Goal: Transaction & Acquisition: Purchase product/service

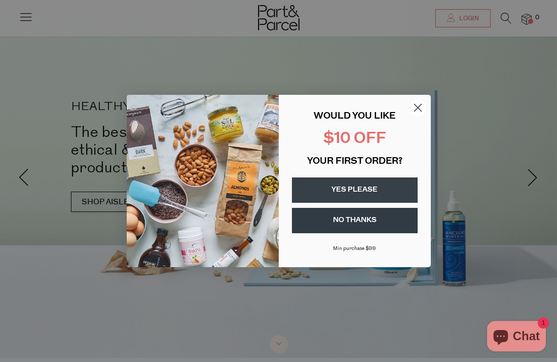
click at [424, 109] on circle "Close dialog" at bounding box center [417, 107] width 17 height 17
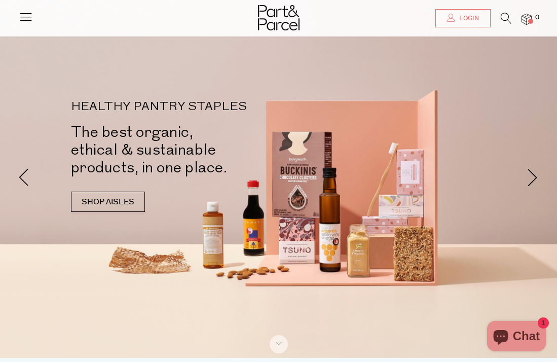
click at [465, 12] on link "Login" at bounding box center [462, 18] width 55 height 18
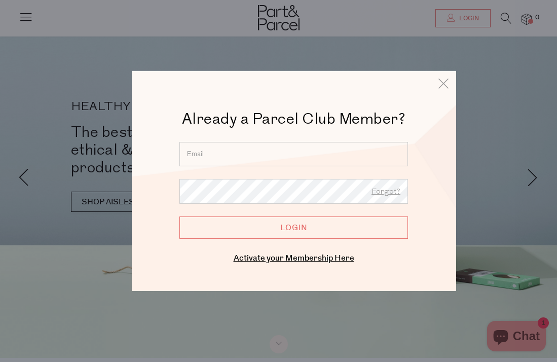
click at [258, 153] on input "email" at bounding box center [293, 154] width 229 height 24
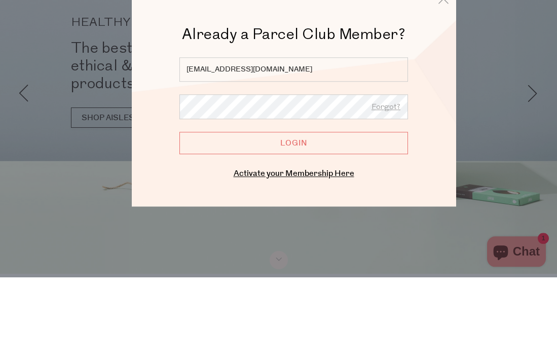
type input "dc_watson@optusnet.com.au"
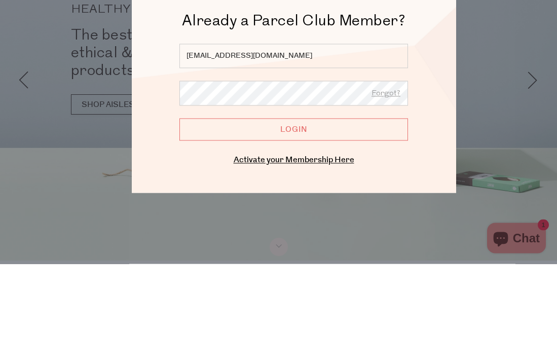
click at [325, 216] on input "Login" at bounding box center [293, 227] width 229 height 22
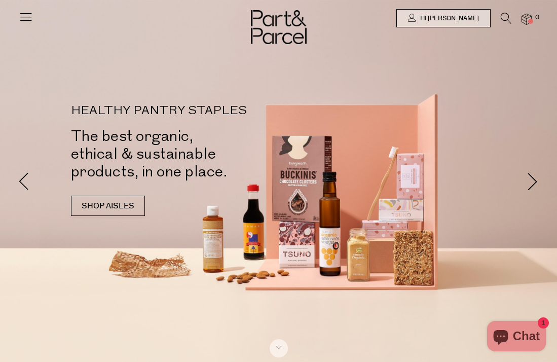
click at [112, 196] on link "SHOP AISLES" at bounding box center [108, 206] width 74 height 20
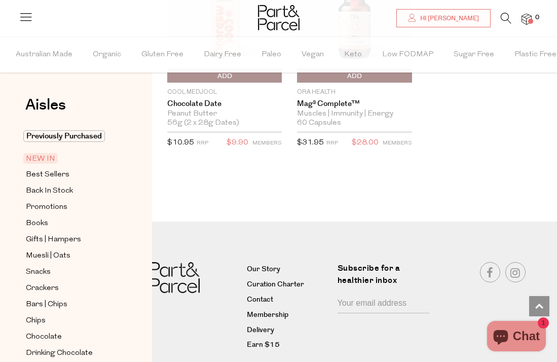
scroll to position [1622, 0]
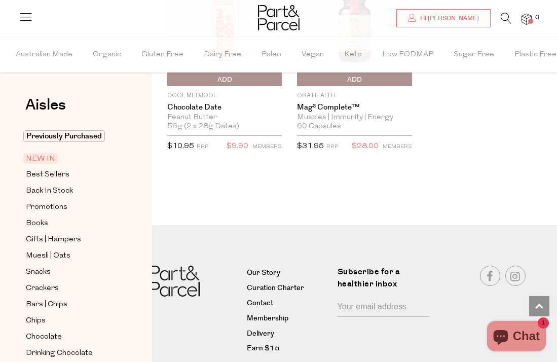
click at [505, 19] on icon at bounding box center [506, 18] width 11 height 11
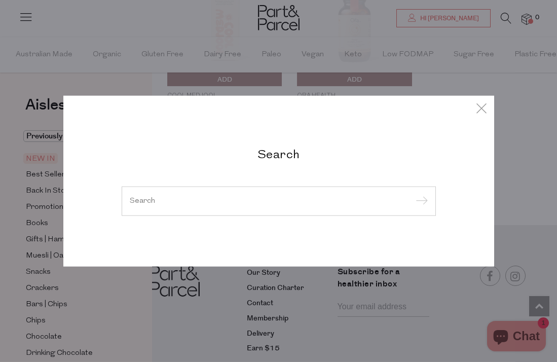
click at [270, 205] on input "search" at bounding box center [279, 201] width 298 height 8
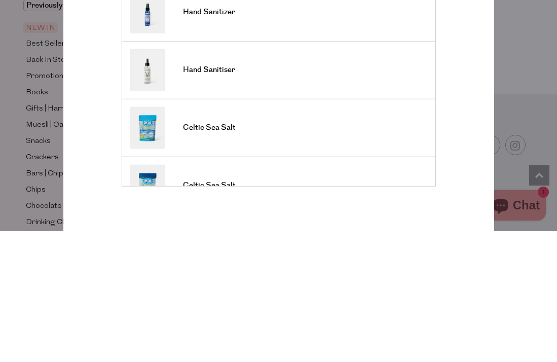
type input "Hand sa"
click at [229, 196] on span "Hand Sanitiser" at bounding box center [209, 201] width 52 height 10
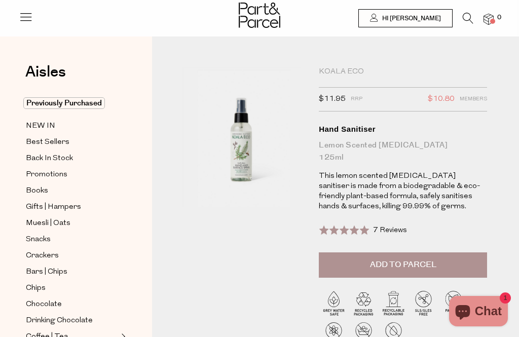
click at [419, 260] on span "Add to Parcel" at bounding box center [403, 265] width 66 height 12
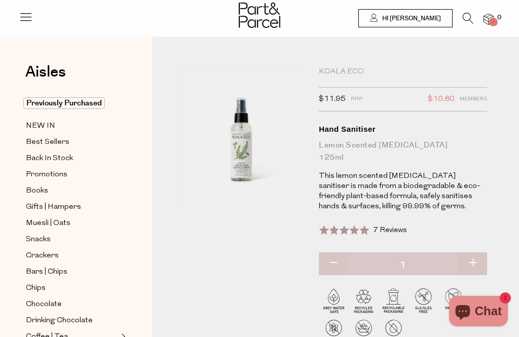
click at [476, 263] on button "button" at bounding box center [472, 263] width 29 height 22
click at [477, 262] on button "button" at bounding box center [472, 263] width 29 height 22
type input "3"
type input "2"
click at [478, 265] on button "button" at bounding box center [472, 263] width 29 height 22
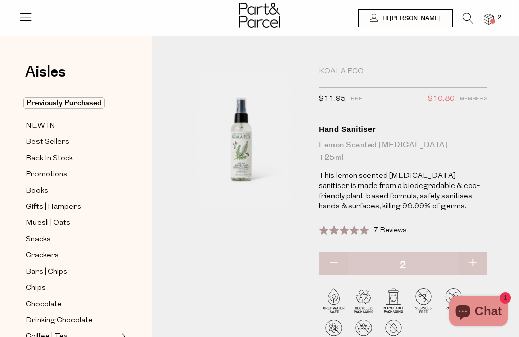
type input "3"
click at [476, 263] on button "button" at bounding box center [472, 263] width 29 height 22
type input "4"
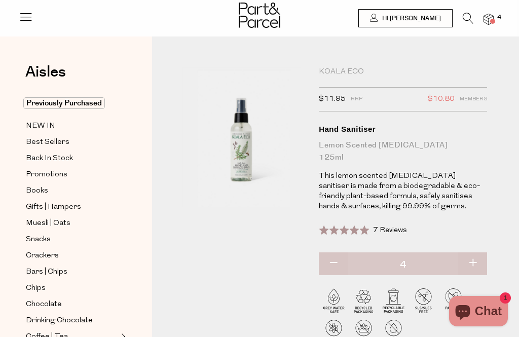
click at [475, 264] on button "button" at bounding box center [472, 263] width 29 height 22
type input "5"
click at [469, 21] on icon at bounding box center [468, 18] width 11 height 11
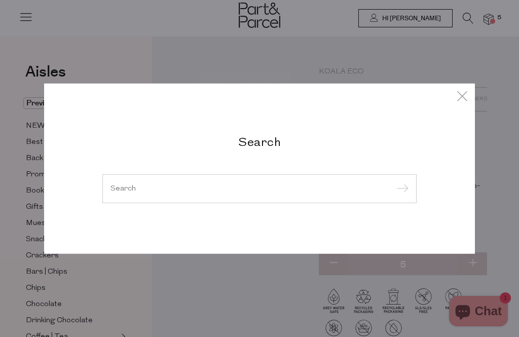
click at [260, 192] on input "search" at bounding box center [259, 189] width 298 height 8
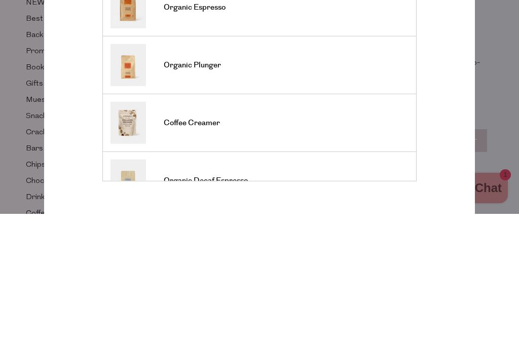
type input "Coffee"
click at [400, 80] on input "submit" at bounding box center [400, 87] width 15 height 15
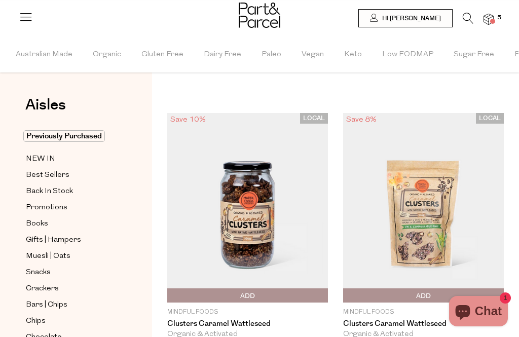
click at [469, 21] on icon at bounding box center [468, 18] width 11 height 11
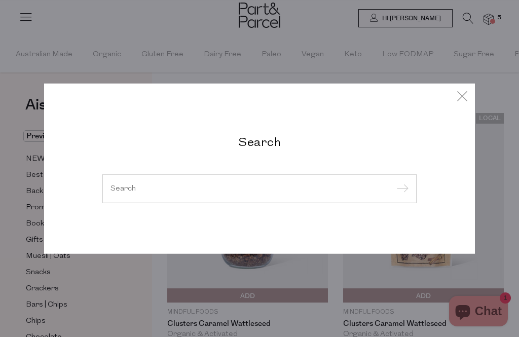
click at [198, 192] on input "search" at bounding box center [259, 189] width 298 height 8
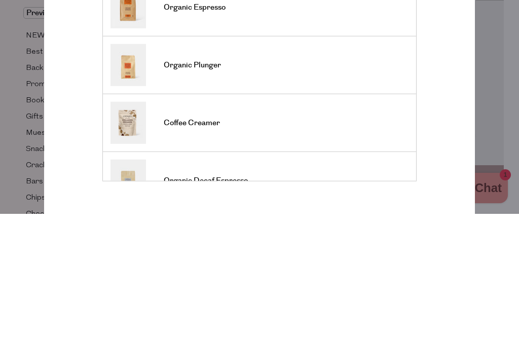
type input "Coffee"
click at [400, 80] on input "submit" at bounding box center [400, 87] width 15 height 15
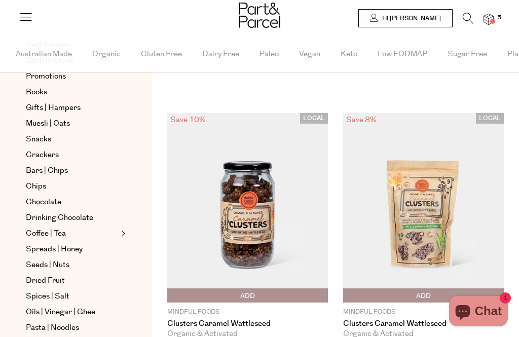
scroll to position [134, 0]
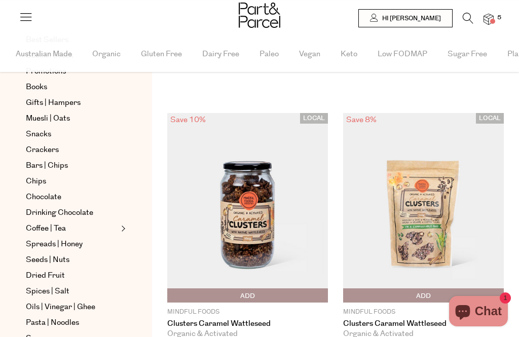
click at [65, 227] on span "Coffee | Tea" at bounding box center [46, 229] width 40 height 12
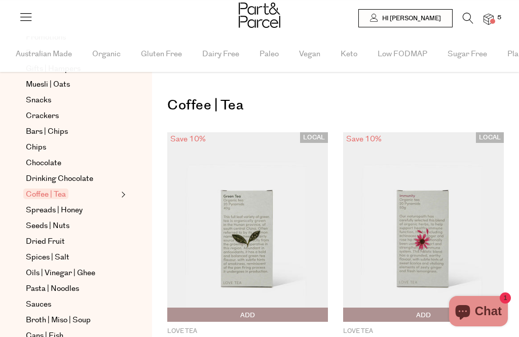
scroll to position [176, 0]
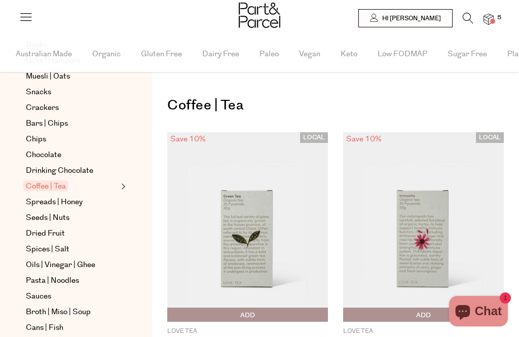
click at [126, 188] on span "Expand/Collapse Coffee | Tea" at bounding box center [122, 183] width 7 height 7
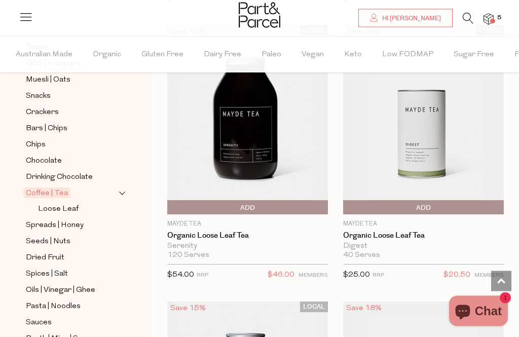
scroll to position [5422, 0]
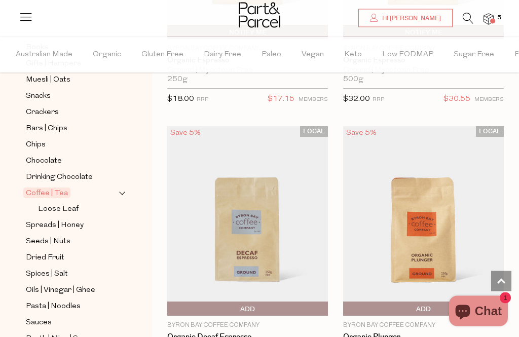
scroll to position [10924, 0]
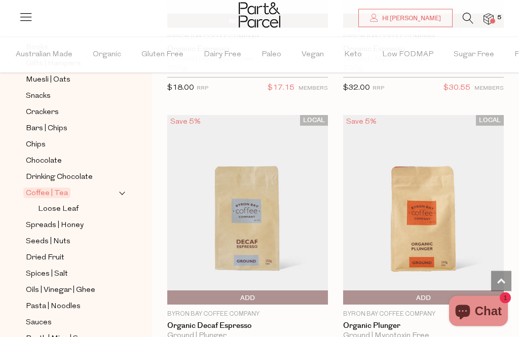
click at [265, 291] on span "Add To Parcel" at bounding box center [248, 298] width 156 height 15
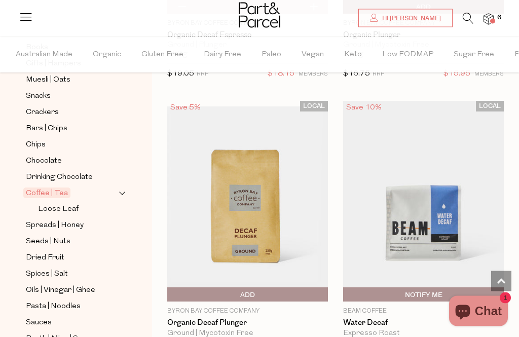
scroll to position [11216, 0]
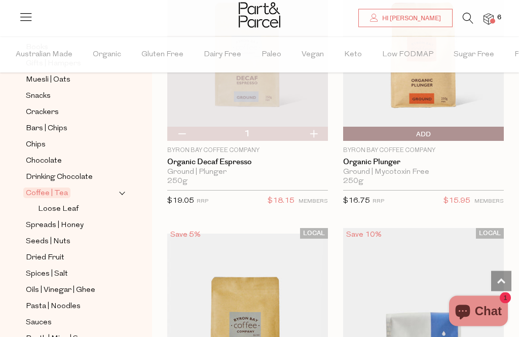
click at [188, 127] on button "button" at bounding box center [181, 134] width 29 height 14
type input "0"
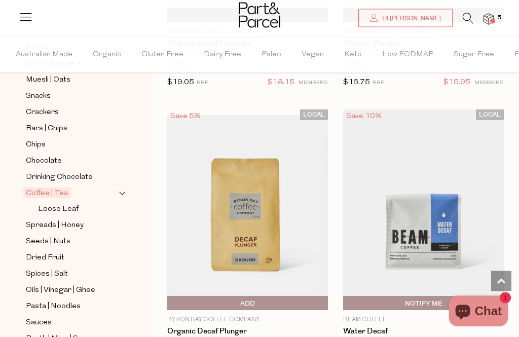
scroll to position [11207, 0]
click at [170, 296] on span "Add To Parcel" at bounding box center [170, 303] width 0 height 15
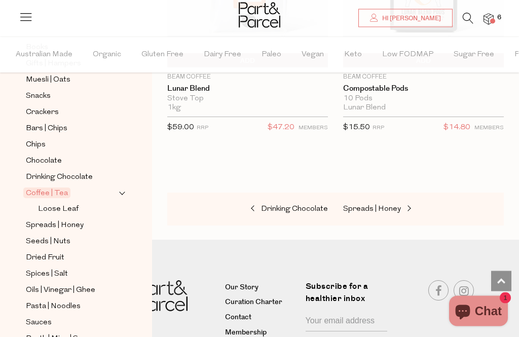
scroll to position [12580, 0]
click at [392, 205] on span "Spreads | Honey" at bounding box center [372, 209] width 58 height 8
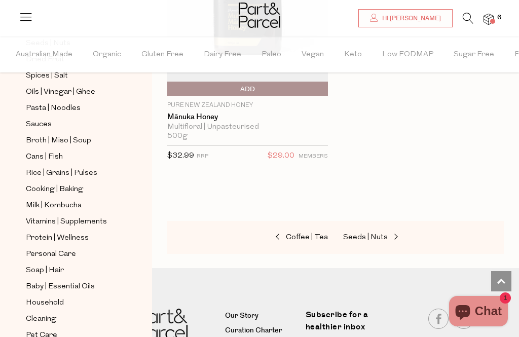
scroll to position [374, 0]
click at [52, 314] on span "Cleaning" at bounding box center [41, 320] width 30 height 12
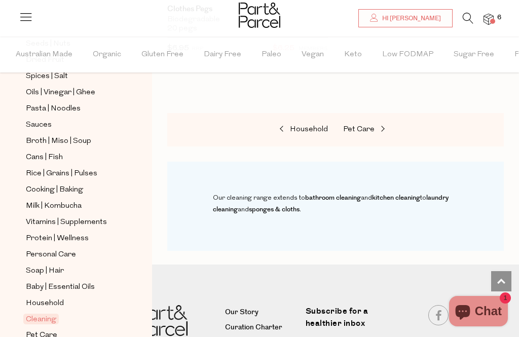
scroll to position [374, 0]
click at [62, 298] on span "Household" at bounding box center [45, 304] width 38 height 12
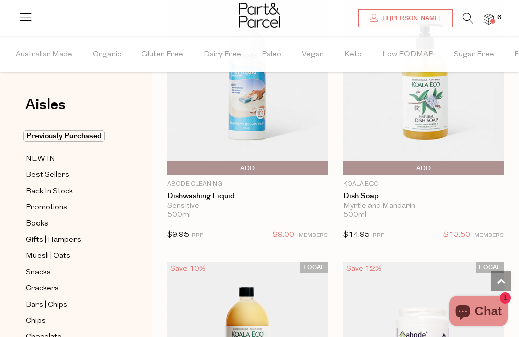
scroll to position [4866, 0]
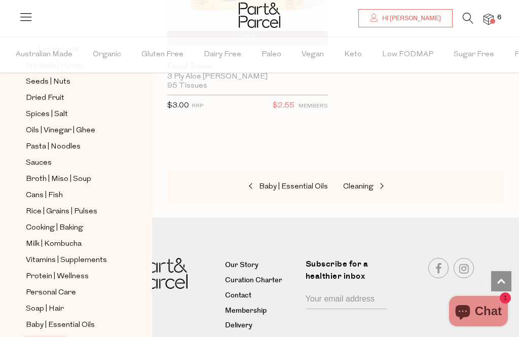
scroll to position [341, 0]
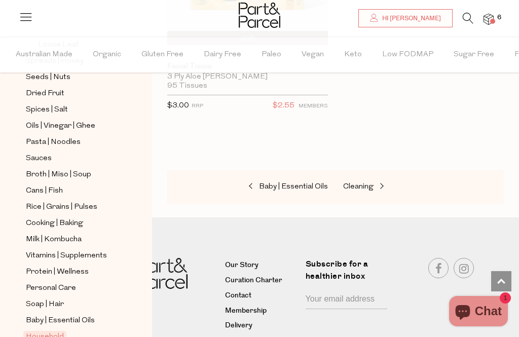
click at [68, 282] on span "Personal Care" at bounding box center [51, 288] width 50 height 12
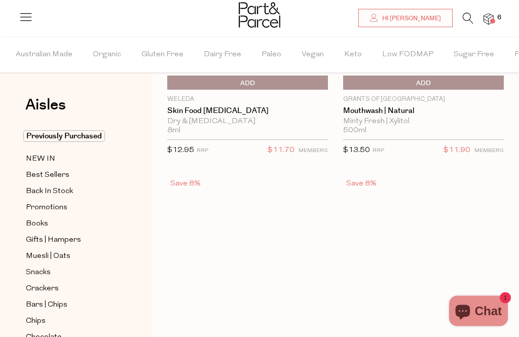
type input "5"
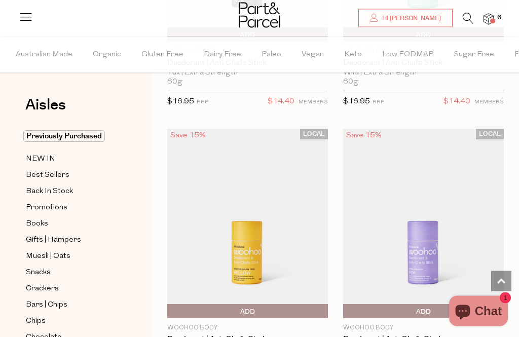
scroll to position [6646, 0]
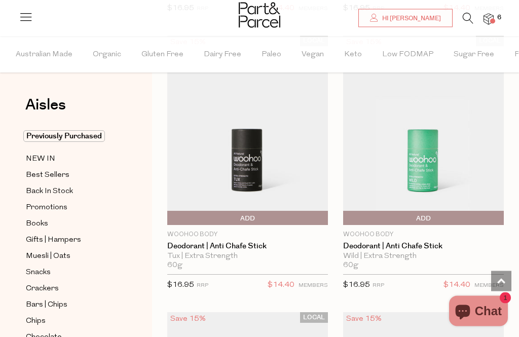
scroll to position [6463, 0]
click at [437, 230] on p "Woohoo Body" at bounding box center [423, 234] width 161 height 9
click at [441, 242] on link "Deodorant | Anti Chafe Stick" at bounding box center [423, 246] width 161 height 9
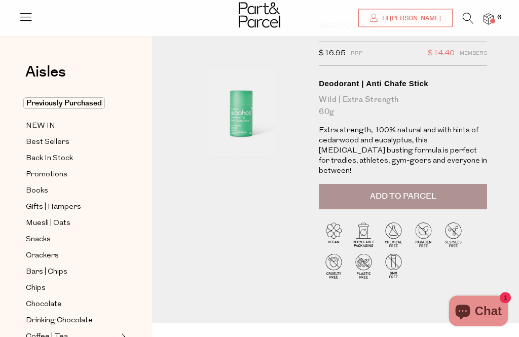
scroll to position [16, 0]
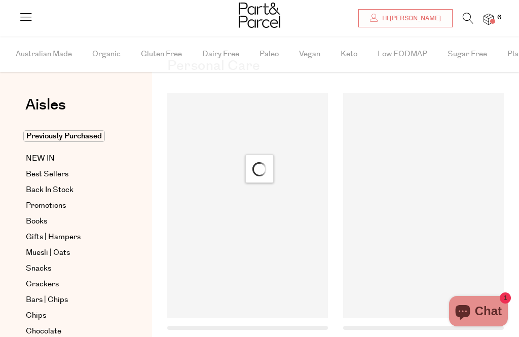
scroll to position [43, 0]
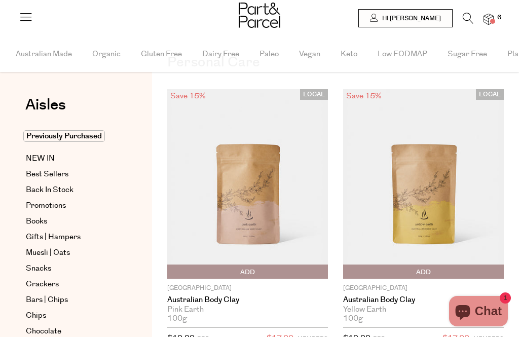
type input "5"
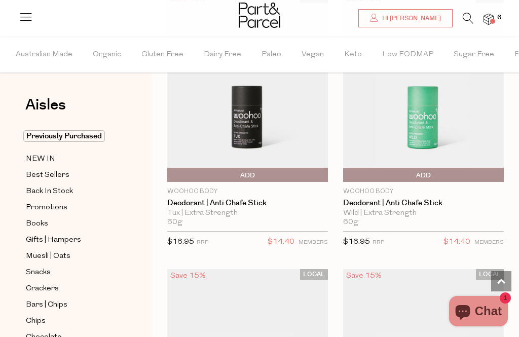
scroll to position [6476, 0]
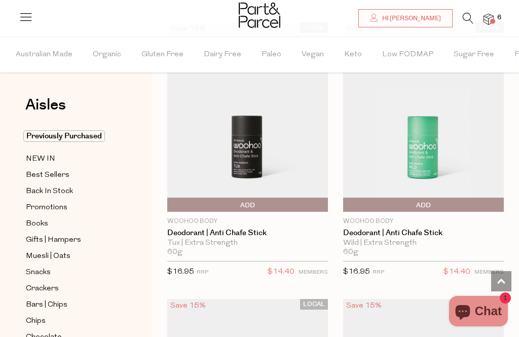
click at [244, 229] on link "Deodorant | Anti Chafe Stick" at bounding box center [247, 233] width 161 height 9
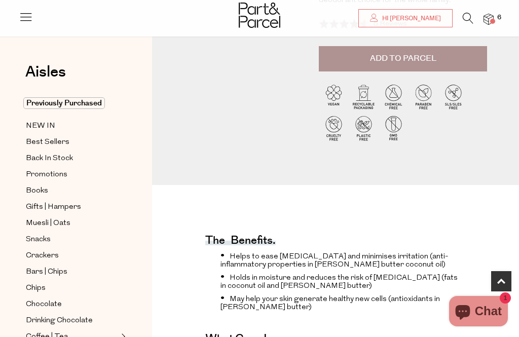
scroll to position [220, 0]
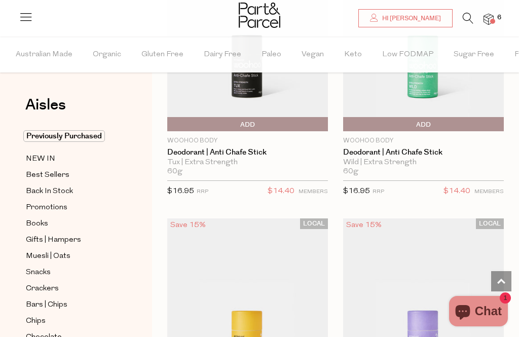
scroll to position [6558, 0]
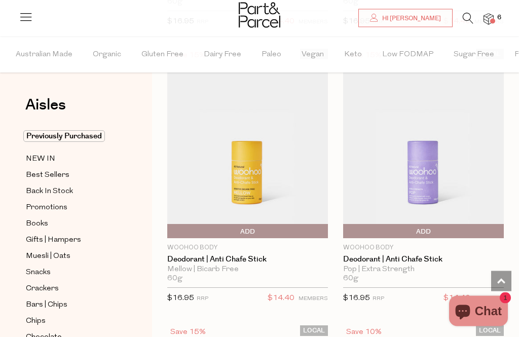
scroll to position [6728, 0]
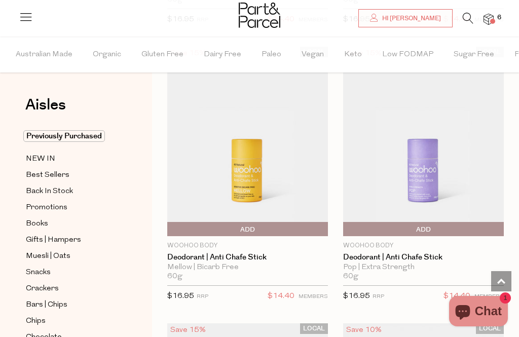
click at [405, 253] on link "Deodorant | Anti Chafe Stick" at bounding box center [423, 257] width 161 height 9
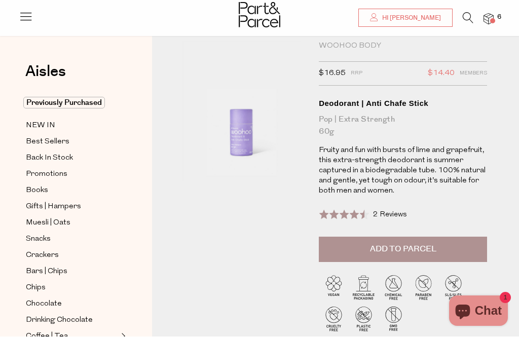
scroll to position [26, 0]
click at [405, 250] on span "Add to Parcel" at bounding box center [403, 249] width 66 height 12
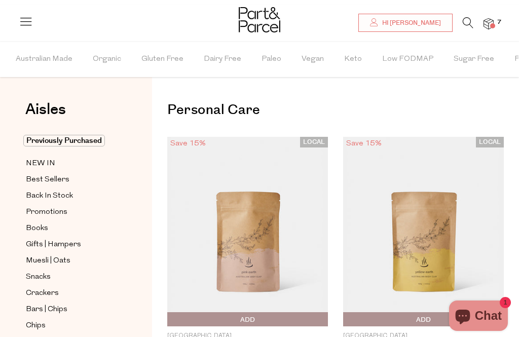
type input "5"
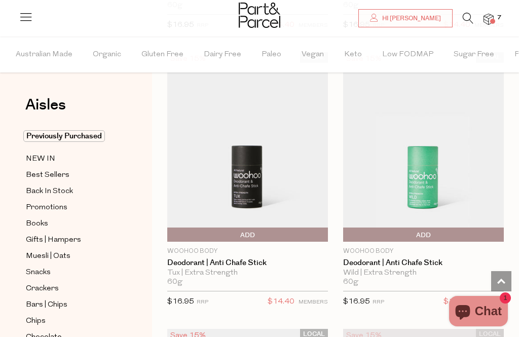
scroll to position [6446, 0]
click at [452, 174] on img at bounding box center [423, 147] width 161 height 190
click at [419, 246] on div "Woohoo Body Deodorant | Anti Chafe Stick Wild | Extra Strength 60g Only 5 Avail…" at bounding box center [423, 279] width 161 height 67
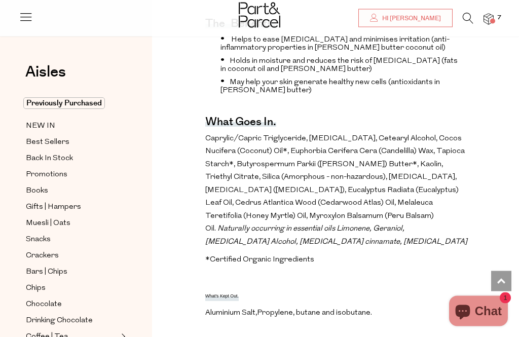
scroll to position [366, 0]
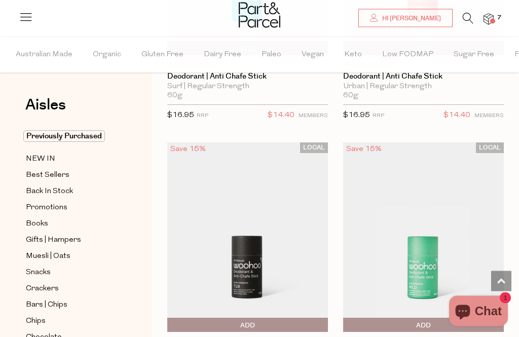
scroll to position [6356, 0]
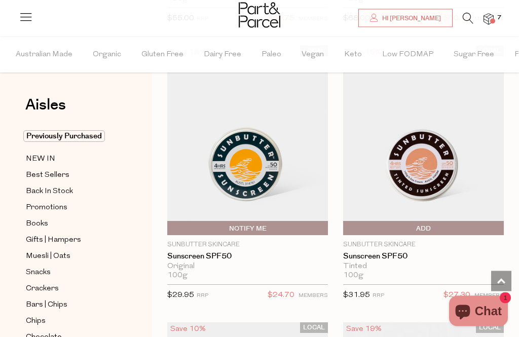
scroll to position [7560, 0]
click at [256, 206] on img at bounding box center [247, 141] width 161 height 190
click at [170, 221] on span "Notify Me" at bounding box center [170, 228] width 0 height 15
type input "Notify when available"
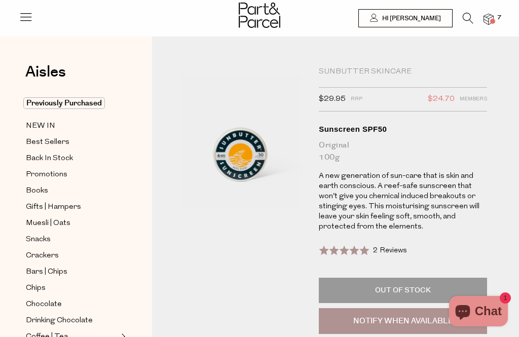
click at [413, 319] on button "Notify When Available" at bounding box center [403, 321] width 168 height 26
type input "Notify when available"
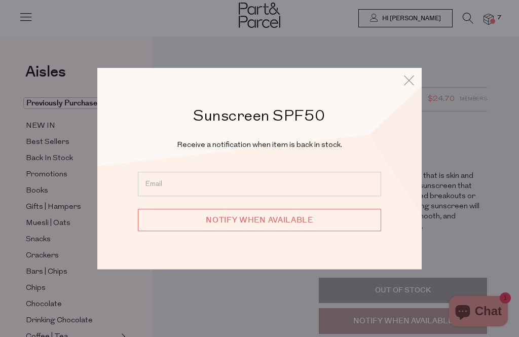
click at [232, 184] on input "email" at bounding box center [259, 184] width 243 height 24
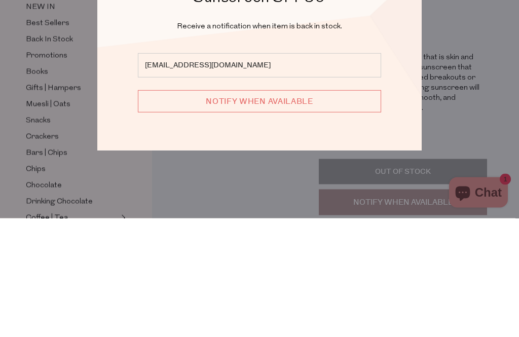
type input "dc_watson@optusnet.com.au"
click at [280, 209] on input "Notify when available" at bounding box center [259, 220] width 243 height 22
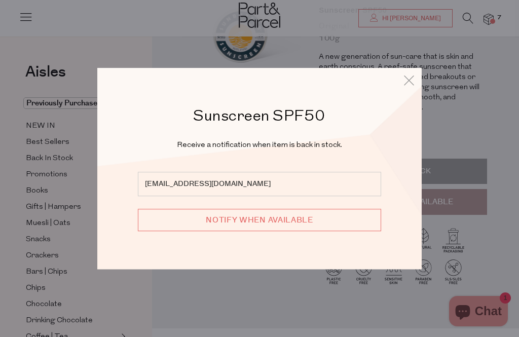
type input "We will be in touch"
click at [410, 87] on icon at bounding box center [408, 80] width 15 height 15
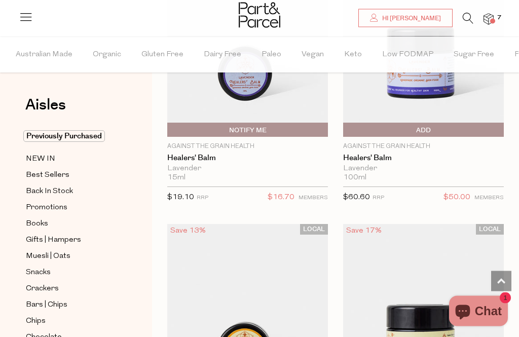
scroll to position [1561, 0]
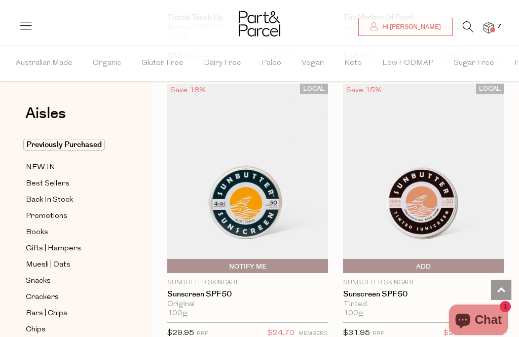
scroll to position [602, 0]
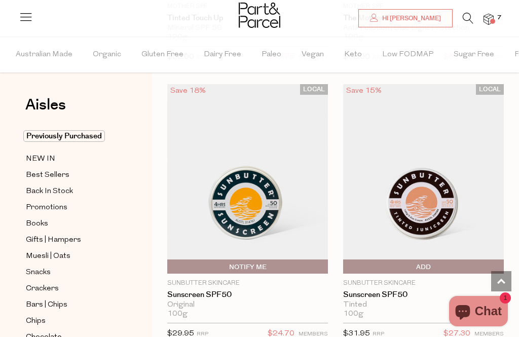
click at [447, 264] on span "Add To Parcel" at bounding box center [424, 267] width 156 height 15
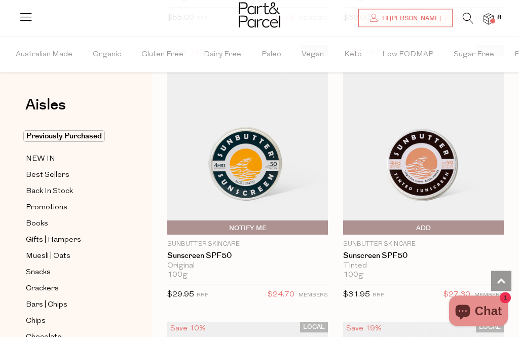
scroll to position [672, 0]
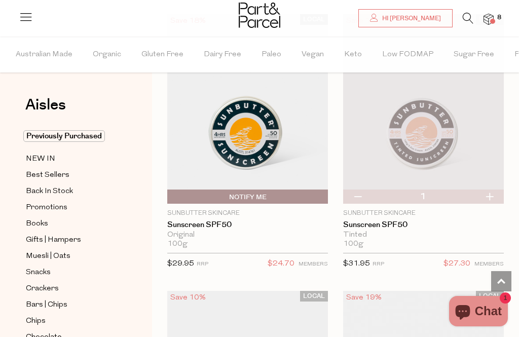
click at [399, 220] on link "Sunscreen SPF50" at bounding box center [423, 224] width 161 height 9
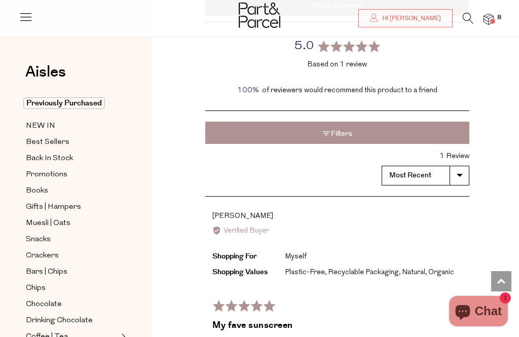
scroll to position [1428, 0]
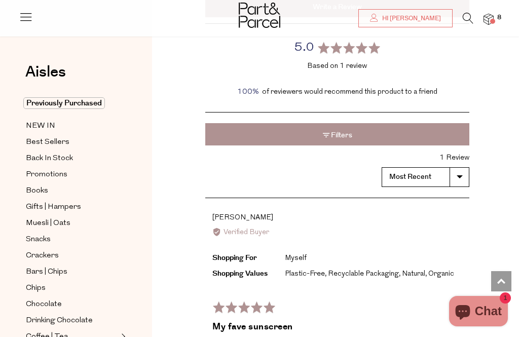
click at [467, 16] on icon at bounding box center [468, 18] width 11 height 11
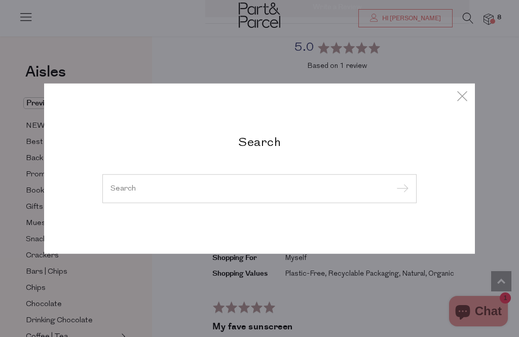
click at [285, 188] on input "search" at bounding box center [259, 189] width 298 height 8
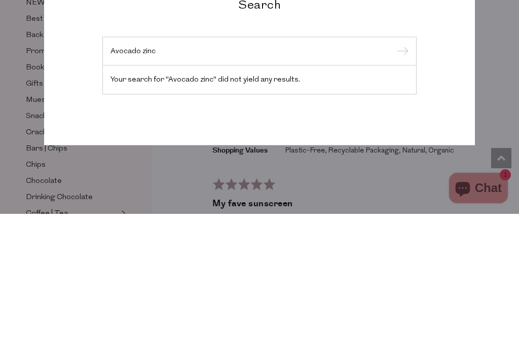
type input "Avocado zinc"
click at [400, 167] on input "submit" at bounding box center [400, 174] width 15 height 15
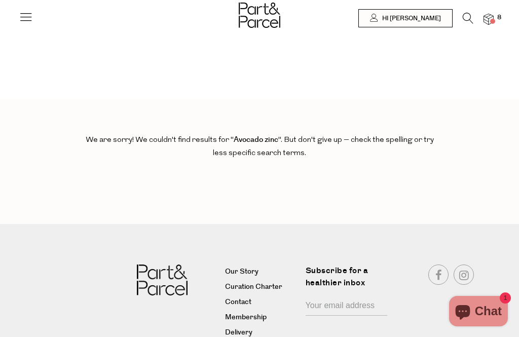
click at [489, 20] on img at bounding box center [489, 20] width 10 height 12
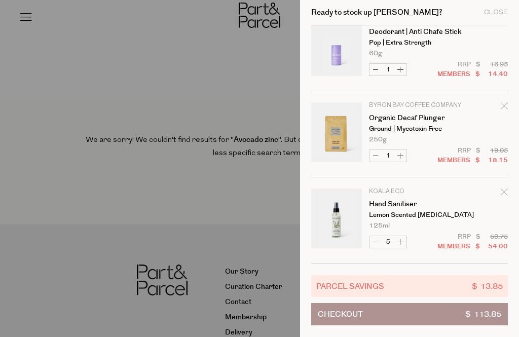
scroll to position [106, 0]
